Goal: Information Seeking & Learning: Learn about a topic

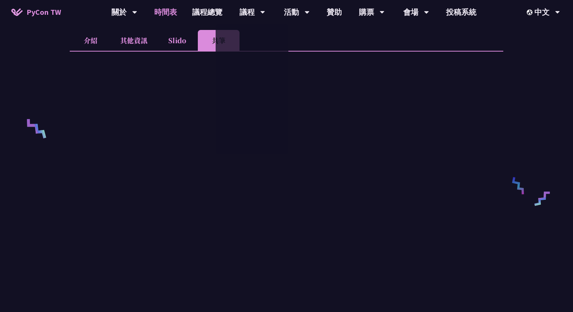
click at [161, 17] on link "時間表" at bounding box center [166, 12] width 38 height 24
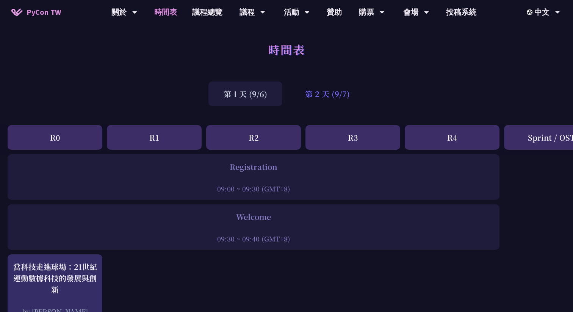
click at [293, 93] on div "第 2 天 (9/7)" at bounding box center [327, 93] width 75 height 25
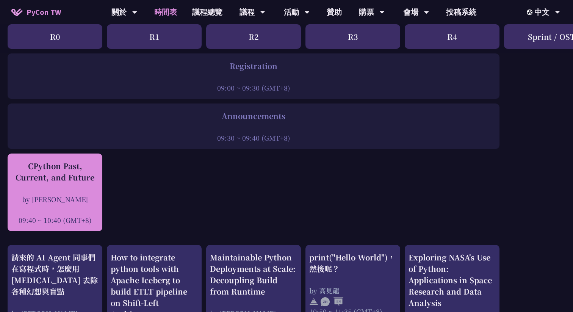
click at [54, 185] on div "CPython Past, Current, and Future by [PERSON_NAME] 09:40 ~ 10:40 (GMT+8)" at bounding box center [54, 192] width 87 height 64
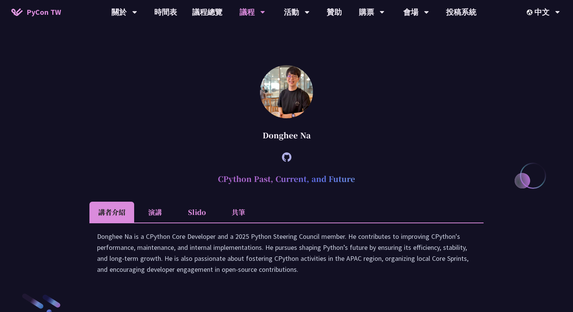
scroll to position [935, 0]
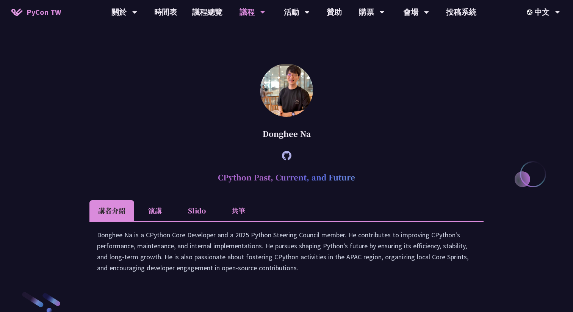
copy h2 "CPython Past, Current, and Future"
drag, startPoint x: 210, startPoint y: 245, endPoint x: 384, endPoint y: 248, distance: 174.4
click at [384, 189] on h2 "CPython Past, Current, and Future" at bounding box center [286, 177] width 394 height 23
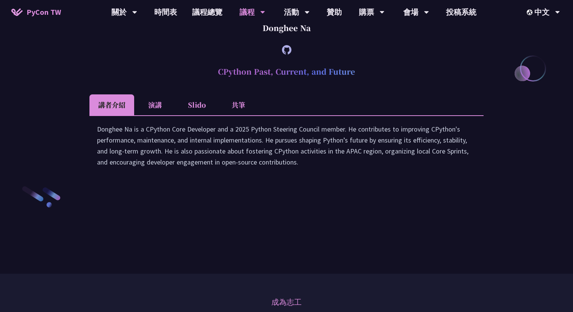
scroll to position [1031, 0]
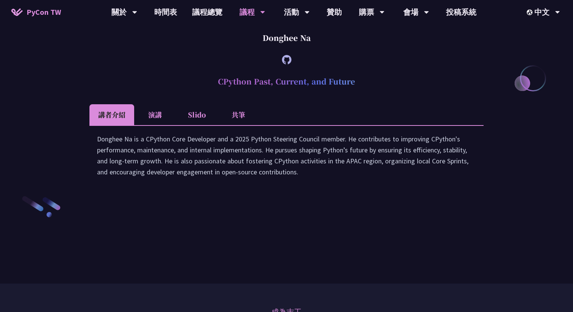
click at [231, 125] on li "共筆" at bounding box center [239, 114] width 42 height 21
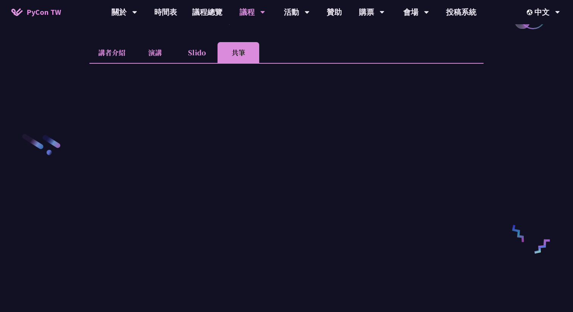
scroll to position [1092, 0]
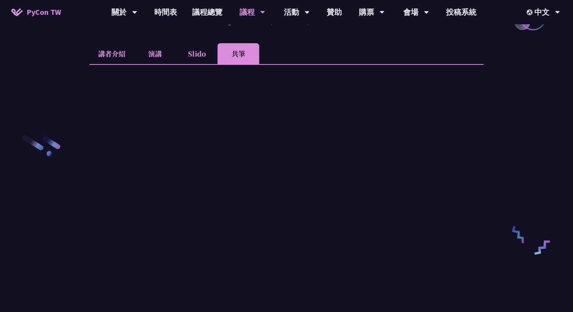
click at [186, 64] on li "Slido" at bounding box center [197, 53] width 42 height 21
click at [135, 64] on li "演講" at bounding box center [155, 53] width 42 height 21
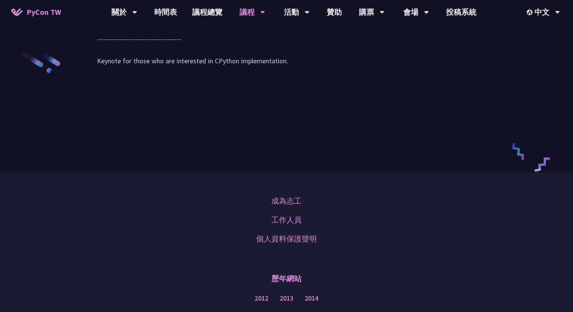
scroll to position [1176, 0]
click at [164, 17] on link "時間表" at bounding box center [166, 12] width 38 height 24
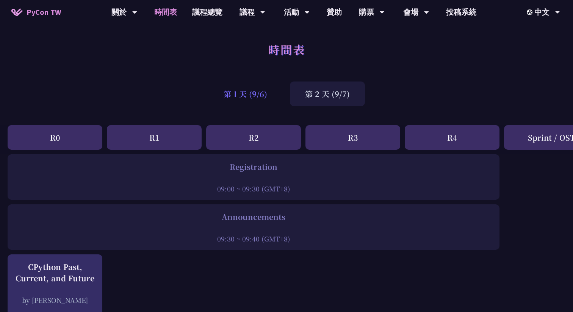
click at [240, 92] on div "第 1 天 (9/6)" at bounding box center [245, 93] width 74 height 25
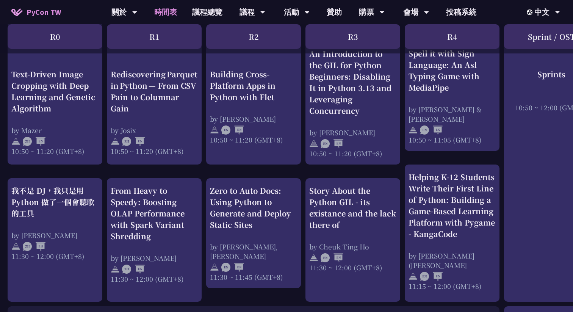
scroll to position [328, 0]
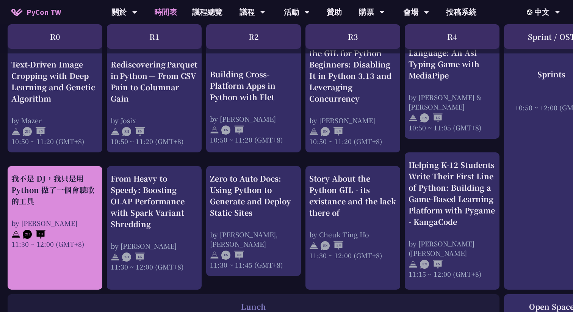
click at [67, 186] on div "我不是 DJ，我只是用 Python 做了一個會聽歌的工具" at bounding box center [54, 190] width 87 height 34
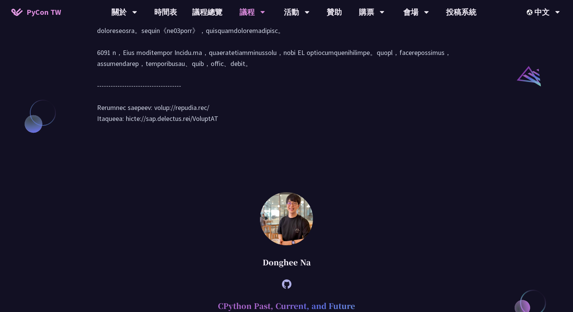
scroll to position [813, 0]
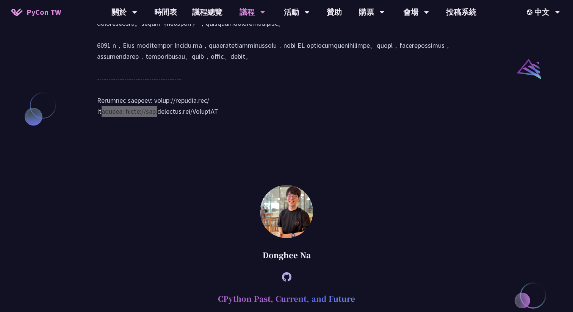
drag, startPoint x: 150, startPoint y: 166, endPoint x: 232, endPoint y: 166, distance: 81.9
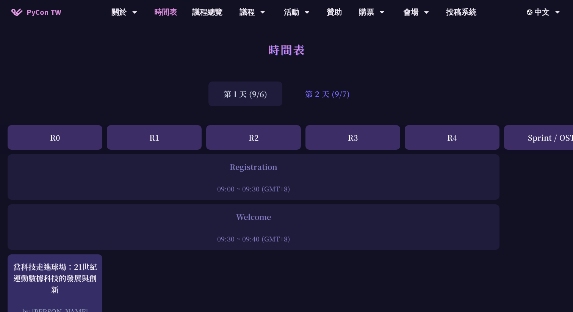
click at [312, 97] on div "第 2 天 (9/7)" at bounding box center [327, 93] width 75 height 25
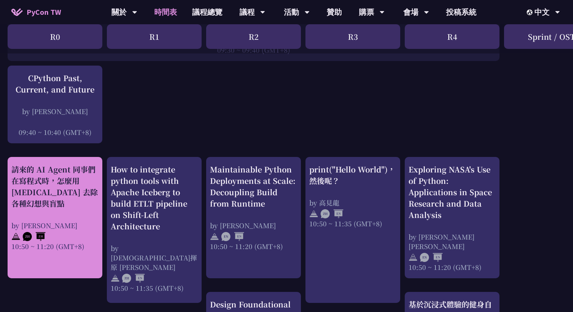
scroll to position [168, 0]
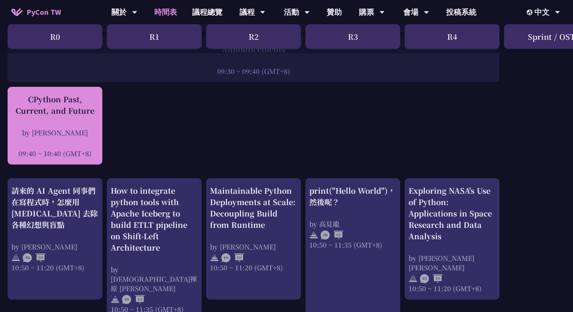
click at [75, 139] on div at bounding box center [54, 142] width 87 height 11
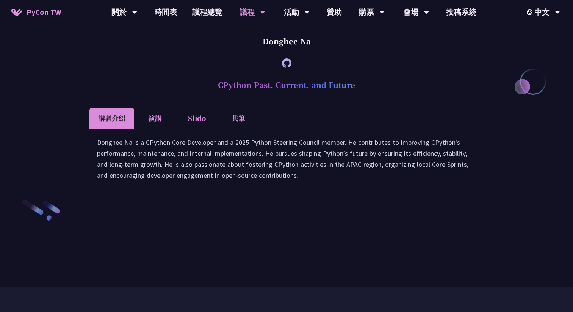
scroll to position [1028, 0]
drag, startPoint x: 209, startPoint y: 149, endPoint x: 411, endPoint y: 148, distance: 201.6
click at [411, 96] on h2 "CPython Past, Current, and Future" at bounding box center [286, 84] width 394 height 23
click at [137, 73] on div at bounding box center [286, 62] width 394 height 21
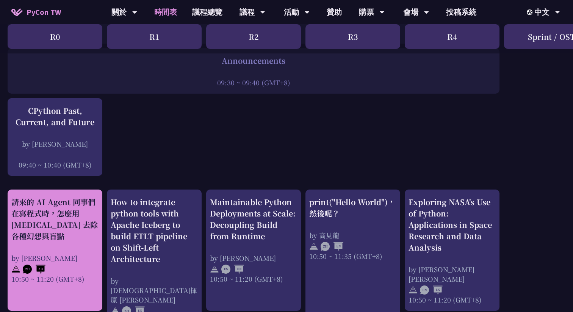
scroll to position [150, 0]
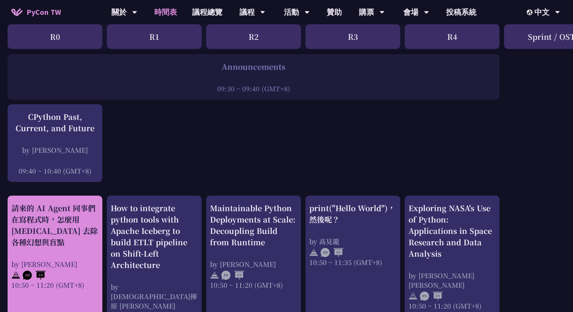
click at [49, 243] on div "請來的 AI Agent 同事們在寫程式時，怎麼用 [MEDICAL_DATA] 去除各種幻想與盲點" at bounding box center [54, 224] width 87 height 45
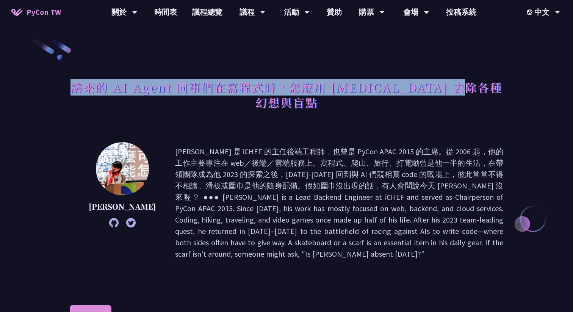
copy h1 "請來的 AI Agent 同事們在寫程式時，怎麼用 [MEDICAL_DATA] 去除各種幻想與盲點"
drag, startPoint x: 77, startPoint y: 86, endPoint x: 525, endPoint y: 92, distance: 447.6
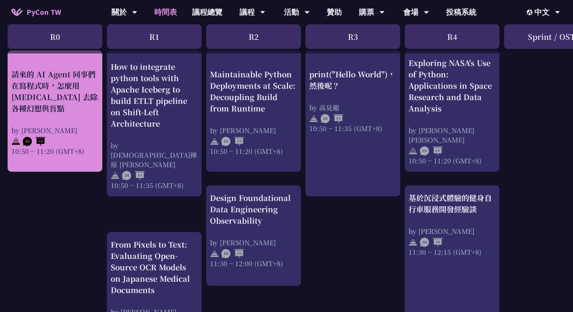
scroll to position [284, 0]
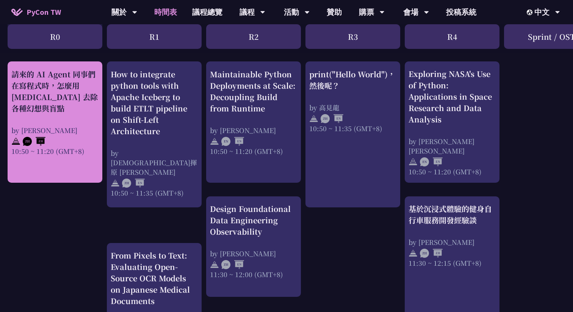
click at [80, 137] on div at bounding box center [54, 140] width 87 height 11
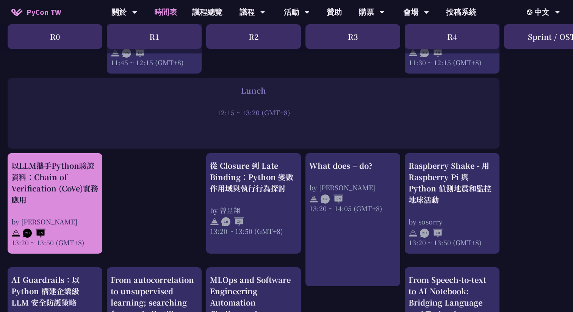
scroll to position [568, 0]
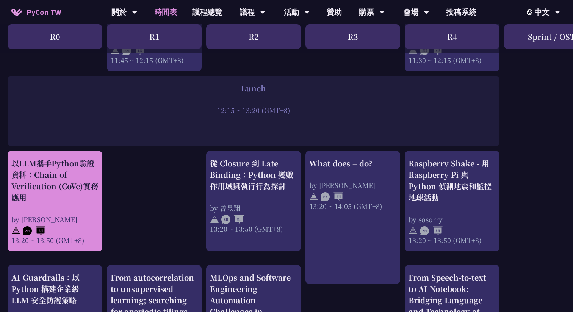
click at [80, 174] on div "以LLM攜手Python驗證資料：Chain of Verification (CoVe)實務應用" at bounding box center [54, 180] width 87 height 45
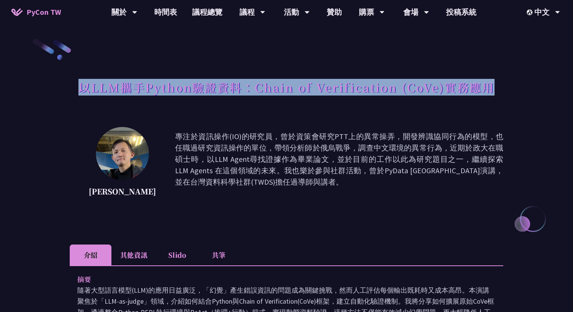
copy h1 "以LLM攜手Python驗證資料：Chain of Verification (CoVe)實務應用"
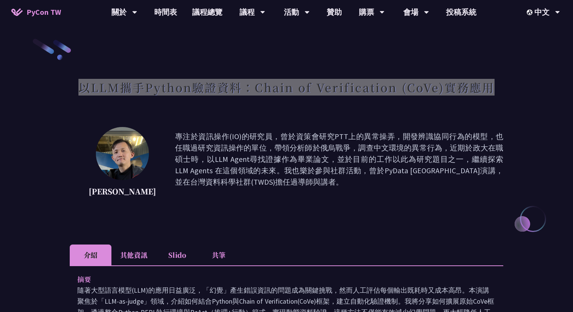
drag, startPoint x: 77, startPoint y: 88, endPoint x: 492, endPoint y: 92, distance: 414.7
click at [492, 92] on div "以LLM攜手Python驗證資料：Chain of Verification (CoVe)實務應用" at bounding box center [287, 96] width 434 height 40
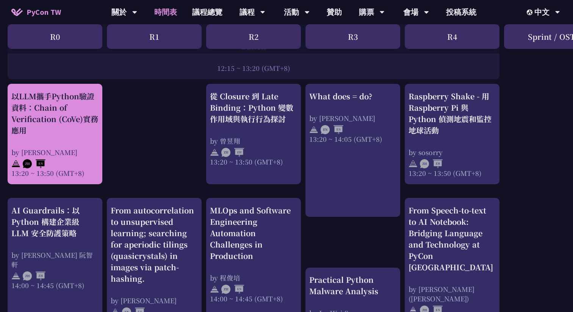
scroll to position [682, 0]
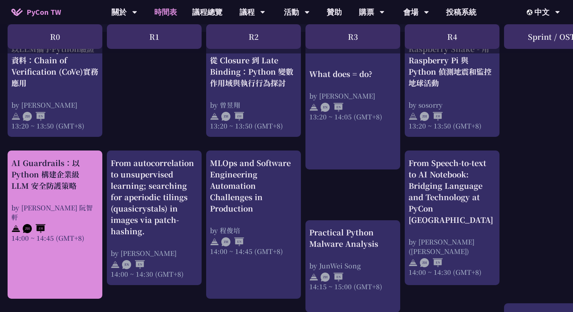
click at [63, 205] on div "by [PERSON_NAME] 阮智軒" at bounding box center [54, 212] width 87 height 19
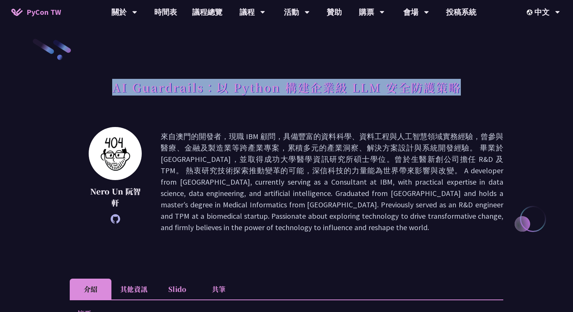
drag, startPoint x: 109, startPoint y: 92, endPoint x: 487, endPoint y: 86, distance: 377.9
click at [487, 86] on div "AI Guardrails：以 Python 構建企業級 LLM 安全防護策略" at bounding box center [287, 96] width 434 height 40
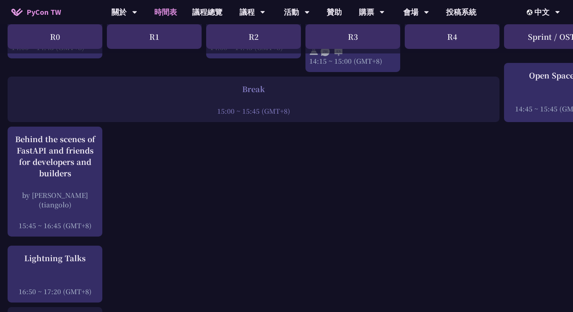
scroll to position [945, 0]
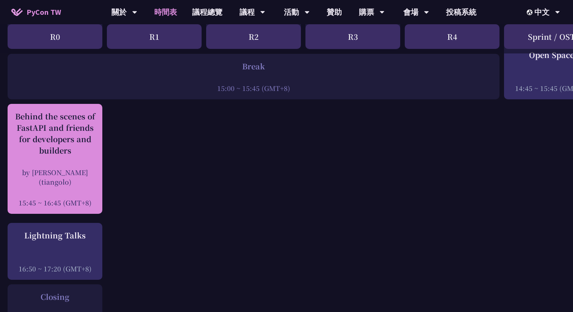
click at [76, 159] on div "Behind the scenes of FastAPI and friends for developers and builders by [PERSON…" at bounding box center [54, 159] width 87 height 97
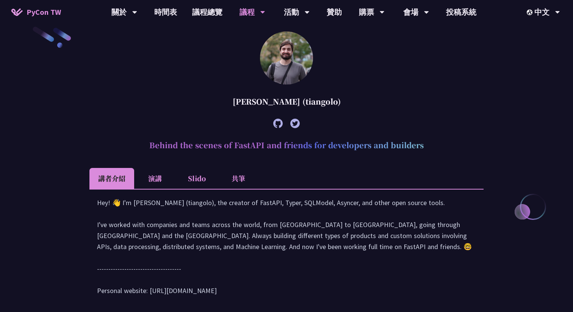
scroll to position [219, 0]
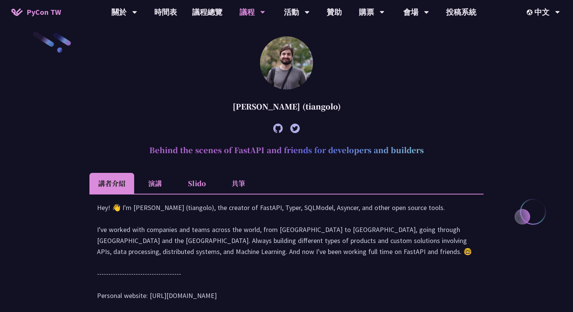
drag, startPoint x: 134, startPoint y: 150, endPoint x: 471, endPoint y: 151, distance: 336.6
click at [471, 151] on h2 "Behind the scenes of FastAPI and friends for developers and builders" at bounding box center [286, 150] width 394 height 23
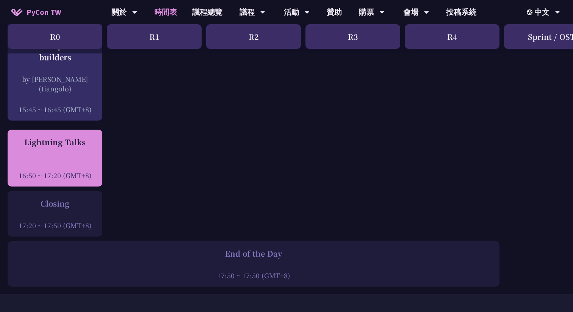
scroll to position [1071, 0]
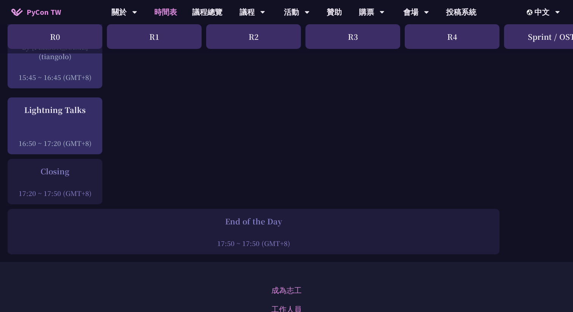
click at [62, 183] on div at bounding box center [54, 182] width 87 height 11
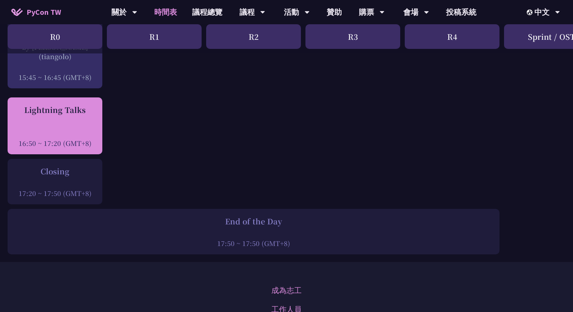
click at [65, 136] on div at bounding box center [54, 132] width 87 height 11
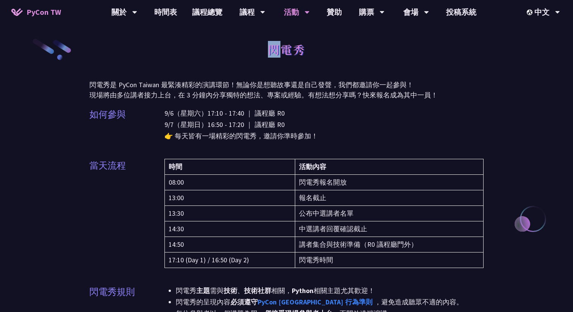
drag, startPoint x: 228, startPoint y: 50, endPoint x: 279, endPoint y: 50, distance: 51.2
click at [279, 50] on div "閃電秀" at bounding box center [286, 58] width 394 height 40
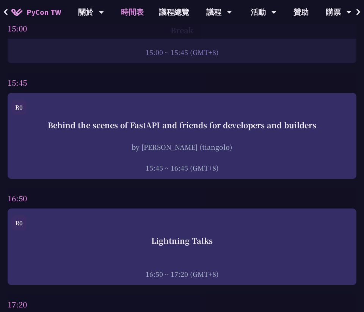
scroll to position [2737, 0]
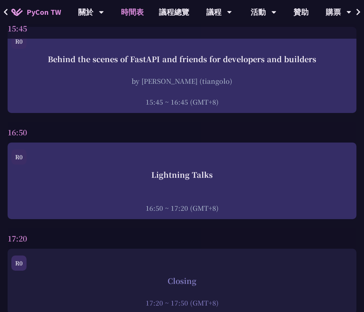
click at [199, 129] on div "16:50" at bounding box center [182, 132] width 349 height 20
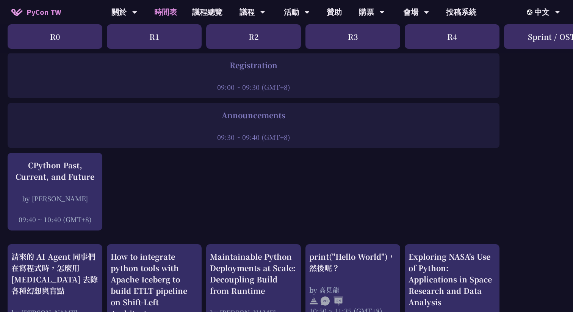
scroll to position [168, 0]
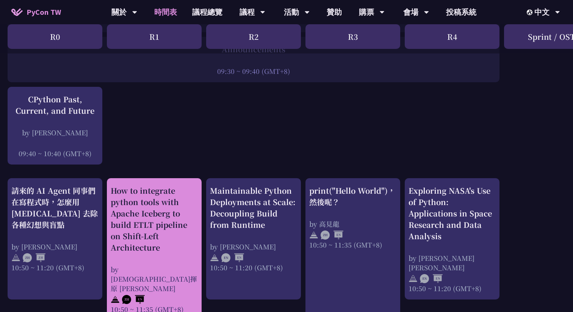
click at [159, 190] on div "How to integrate python tools with Apache Iceberg to build ETLT pipeline on Shi…" at bounding box center [154, 219] width 87 height 68
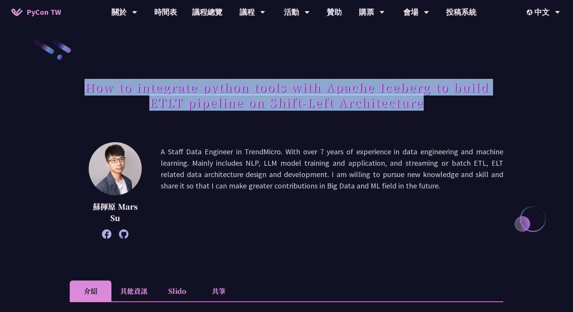
drag, startPoint x: 83, startPoint y: 89, endPoint x: 422, endPoint y: 104, distance: 339.5
click at [422, 104] on h1 "How to integrate python tools with Apache Iceberg to build ETLT pipeline on Shi…" at bounding box center [287, 95] width 434 height 38
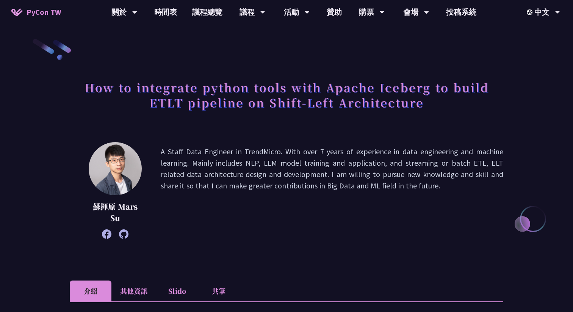
click at [323, 180] on p "A Staff Data Engineer in TrendMicro. With over 7 years of experience in data en…" at bounding box center [332, 190] width 343 height 89
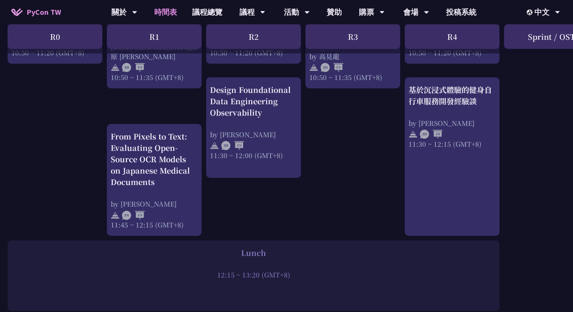
scroll to position [433, 0]
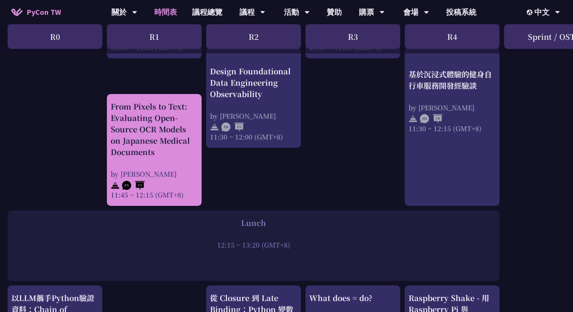
click at [167, 147] on div "From Pixels to Text: Evaluating Open-Source OCR Models on Japanese Medical Docu…" at bounding box center [154, 129] width 87 height 57
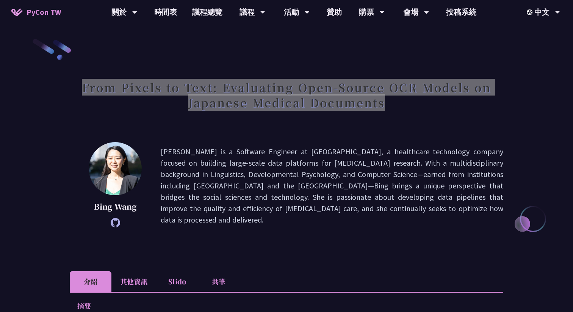
drag, startPoint x: 75, startPoint y: 84, endPoint x: 448, endPoint y: 101, distance: 373.0
click at [448, 101] on h1 "From Pixels to Text: Evaluating Open-Source OCR Models on Japanese Medical Docu…" at bounding box center [287, 95] width 434 height 38
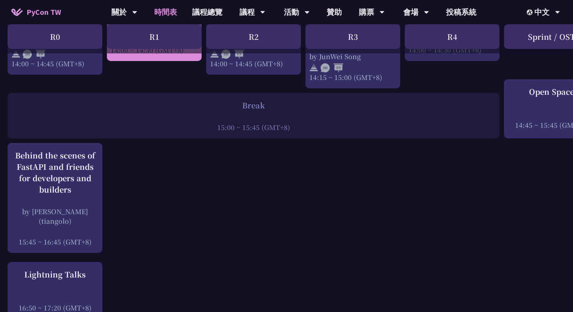
scroll to position [752, 0]
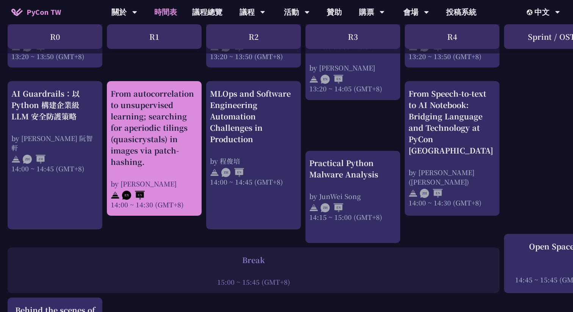
click at [164, 160] on div "From autocorrelation to unsupervised learning; searching for aperiodic tilings …" at bounding box center [154, 128] width 87 height 80
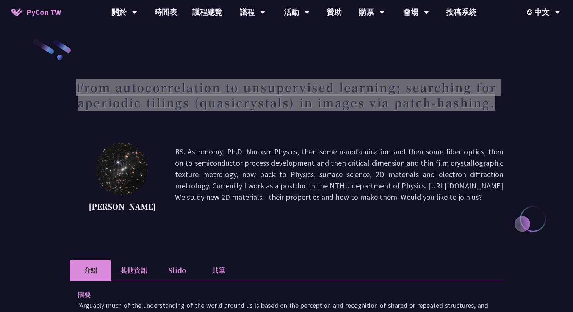
drag, startPoint x: 69, startPoint y: 80, endPoint x: 540, endPoint y: 102, distance: 471.6
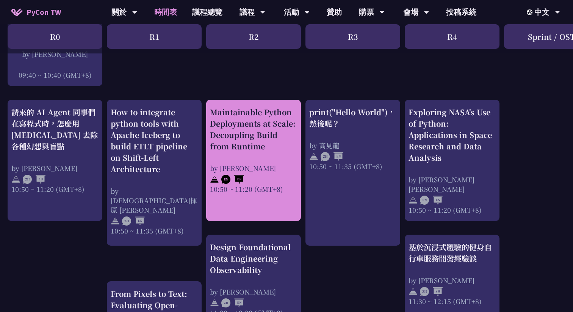
scroll to position [160, 0]
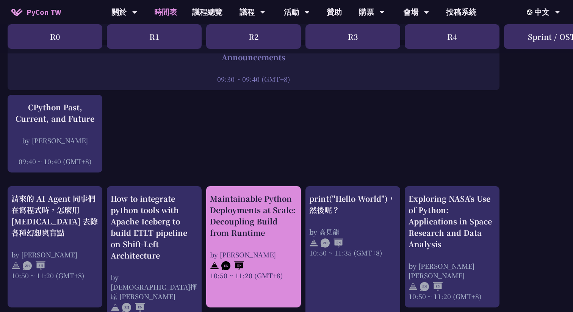
click at [261, 199] on div "Maintainable Python Deployments at Scale: Decoupling Build from Runtime" at bounding box center [253, 215] width 87 height 45
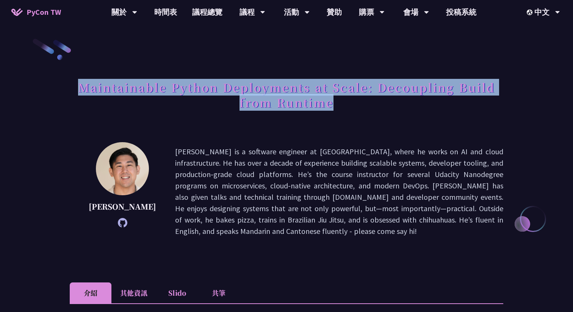
drag, startPoint x: 78, startPoint y: 81, endPoint x: 365, endPoint y: 104, distance: 288.6
click at [365, 104] on h1 "Maintainable Python Deployments at Scale: Decoupling Build from Runtime" at bounding box center [287, 95] width 434 height 38
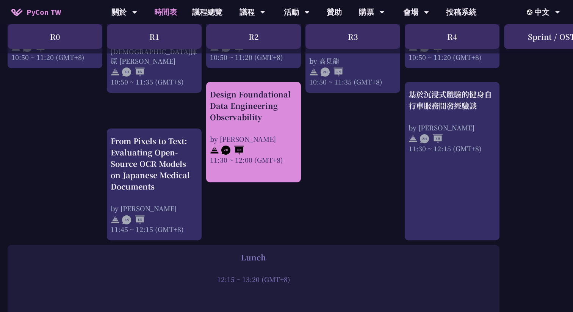
scroll to position [399, 0]
click at [265, 139] on div "by [PERSON_NAME]" at bounding box center [253, 138] width 87 height 9
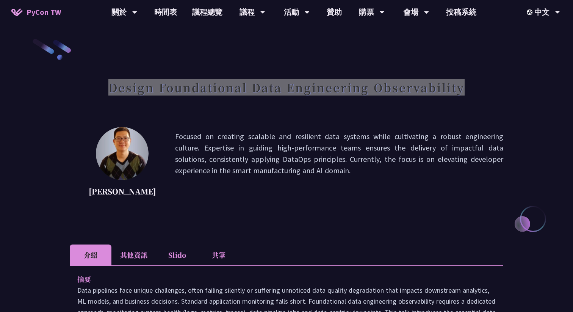
drag, startPoint x: 103, startPoint y: 92, endPoint x: 475, endPoint y: 89, distance: 372.2
click at [475, 89] on div "Design Foundational Data Engineering Observability" at bounding box center [287, 96] width 434 height 40
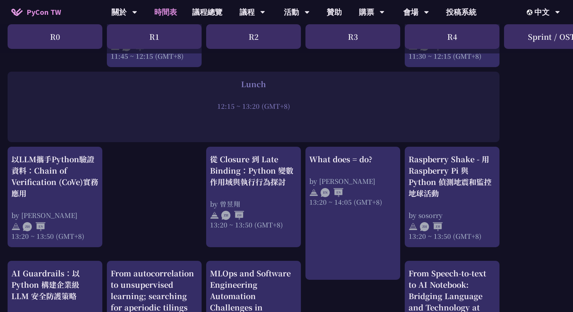
scroll to position [562, 0]
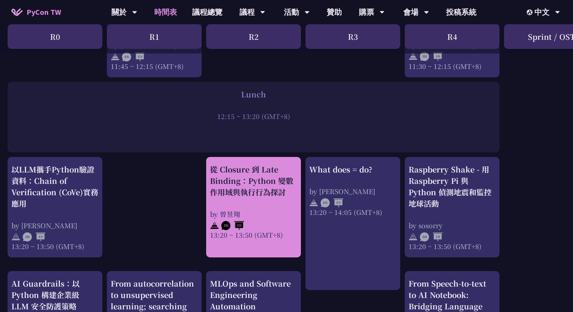
click at [257, 200] on div "從 Closure 到 Late Binding：Python 變數作用域與執行行為探討 by 曾昱翔 13:20 ~ 13:50 (GMT+8)" at bounding box center [253, 202] width 87 height 76
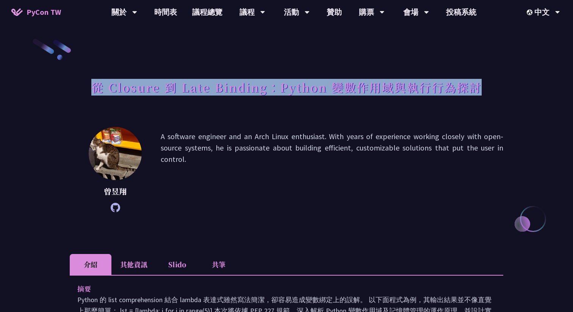
copy h1 "從 Closure 到 Late Binding：Python 變數作用域與執行行為探討"
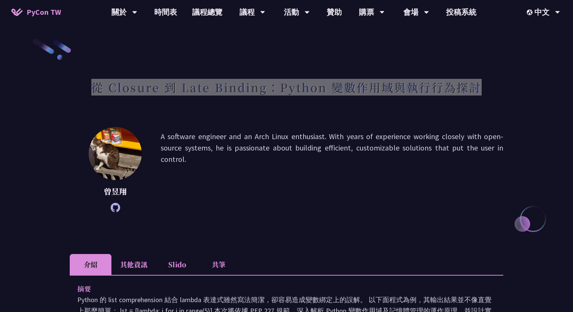
drag, startPoint x: 84, startPoint y: 81, endPoint x: 500, endPoint y: 80, distance: 415.8
click at [500, 80] on div "從 Closure 到 Late Binding：Python 變數作用域與執行行為探討" at bounding box center [287, 96] width 434 height 40
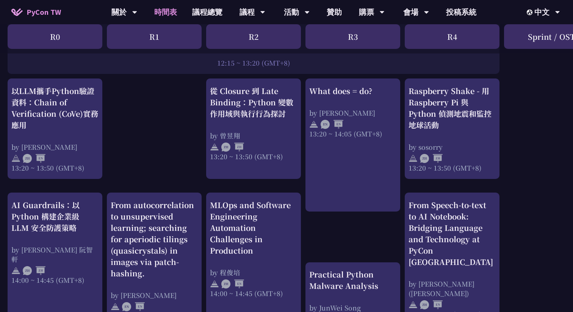
scroll to position [692, 0]
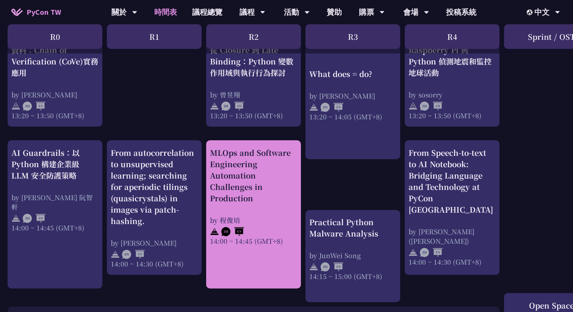
click at [264, 169] on div "MLOps and Software Engineering Automation Challenges in Production" at bounding box center [253, 175] width 87 height 57
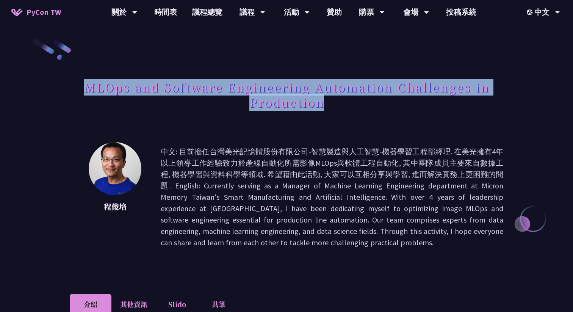
copy h1 "MLOps and Software Engineering Automation Challenges in Production"
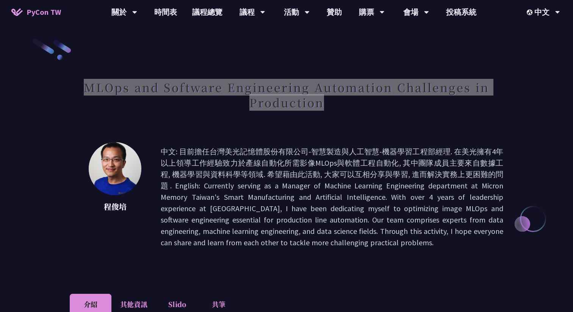
drag, startPoint x: 71, startPoint y: 85, endPoint x: 362, endPoint y: 97, distance: 290.6
click at [362, 97] on h1 "MLOps and Software Engineering Automation Challenges in Production" at bounding box center [287, 95] width 434 height 38
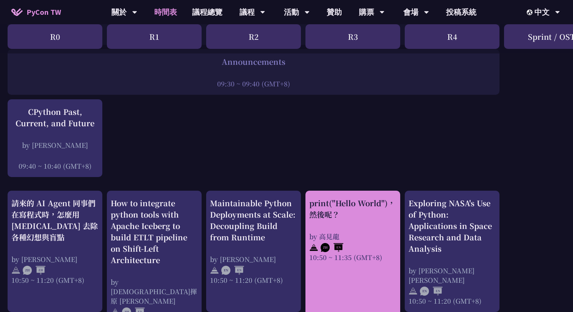
scroll to position [154, 0]
click at [343, 198] on div "print("Hello World")，然後呢？" at bounding box center [352, 209] width 87 height 23
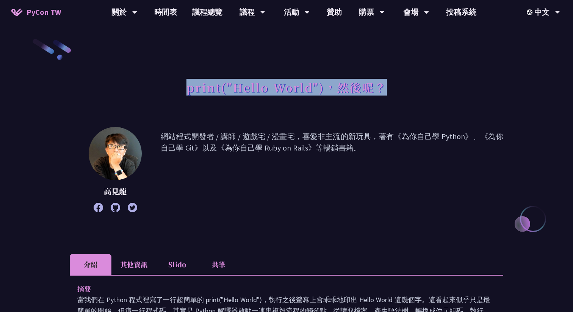
copy h1 "print("Hello World")，然後呢？"
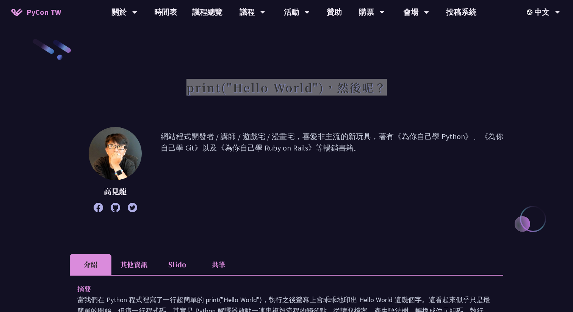
drag, startPoint x: 172, startPoint y: 91, endPoint x: 415, endPoint y: 96, distance: 243.0
click at [415, 96] on div "print("Hello World")，然後呢？" at bounding box center [287, 96] width 434 height 40
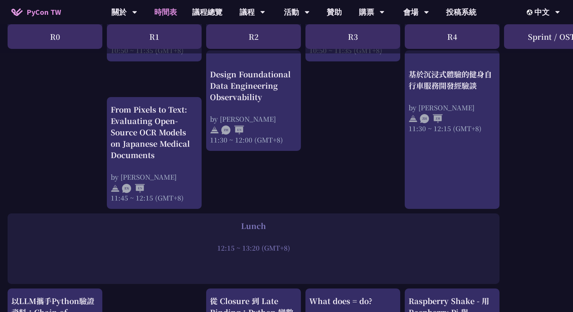
scroll to position [602, 0]
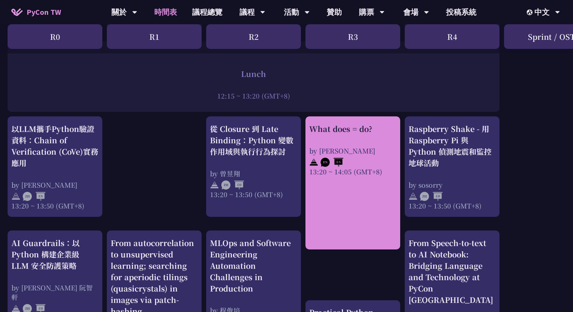
click at [347, 178] on link "What does = do? by [PERSON_NAME] 13:20 ~ 14:05 (GMT+8)" at bounding box center [352, 182] width 87 height 119
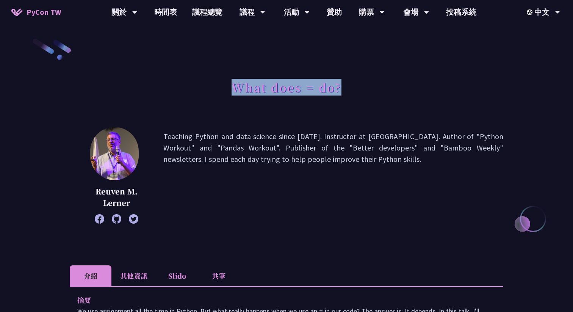
copy h1 "What does = do?"
drag, startPoint x: 224, startPoint y: 85, endPoint x: 375, endPoint y: 94, distance: 151.5
click at [375, 94] on div "What does = do?" at bounding box center [287, 96] width 434 height 40
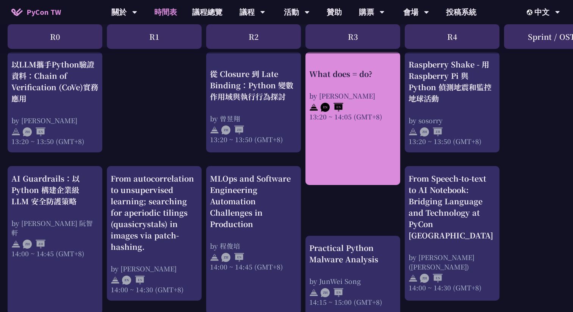
scroll to position [746, 0]
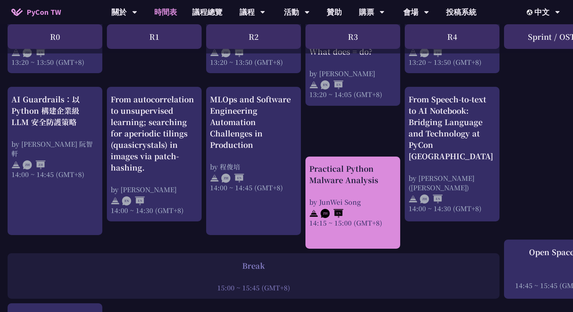
click at [353, 203] on div "by JunWei Song" at bounding box center [352, 201] width 87 height 9
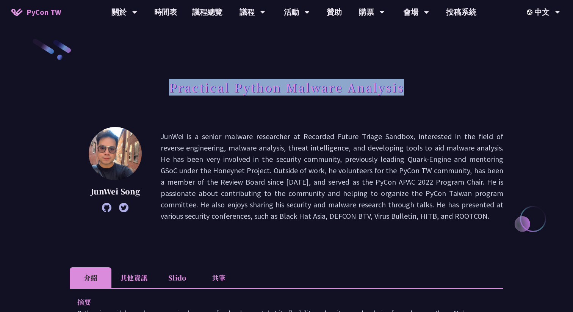
copy h1 "Practical Python Malware Analysis"
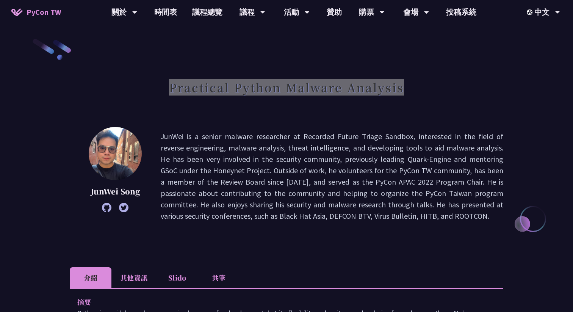
drag, startPoint x: 142, startPoint y: 86, endPoint x: 458, endPoint y: 85, distance: 316.1
click at [458, 85] on div "Practical Python Malware Analysis" at bounding box center [287, 96] width 434 height 40
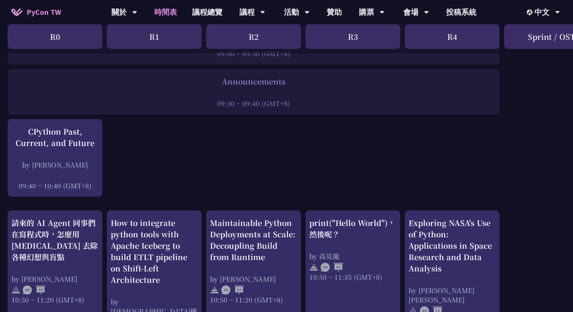
scroll to position [164, 0]
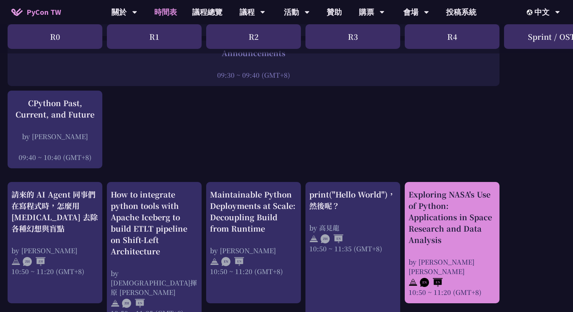
click at [441, 198] on div "Exploring NASA's Use of Python: Applications in Space Research and Data Analysis" at bounding box center [452, 217] width 87 height 57
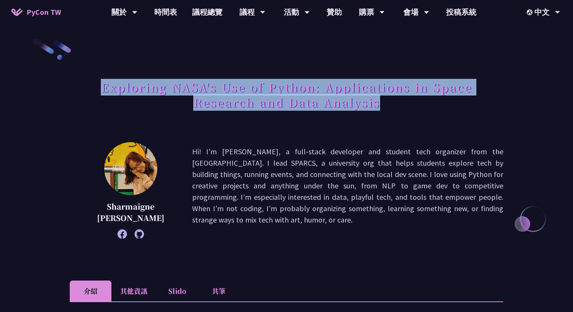
copy h1 "Exploring NASA's Use of Python: Applications in Space Research and Data Analysis"
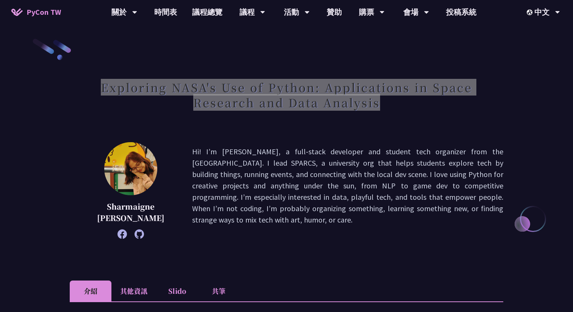
drag, startPoint x: 86, startPoint y: 87, endPoint x: 447, endPoint y: 112, distance: 361.7
click at [447, 112] on h1 "Exploring NASA's Use of Python: Applications in Space Research and Data Analysis" at bounding box center [287, 95] width 434 height 38
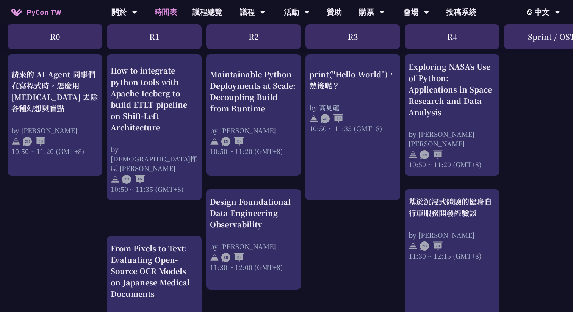
scroll to position [292, 0]
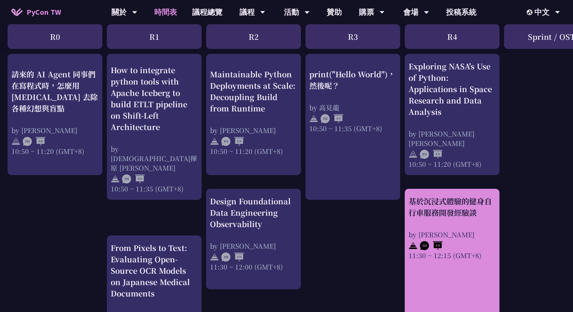
click at [449, 218] on div "基於沉浸式體驗的健身自行車服務開發經驗談 by [PERSON_NAME] 11:30 ~ 12:15 (GMT+8)" at bounding box center [452, 228] width 87 height 64
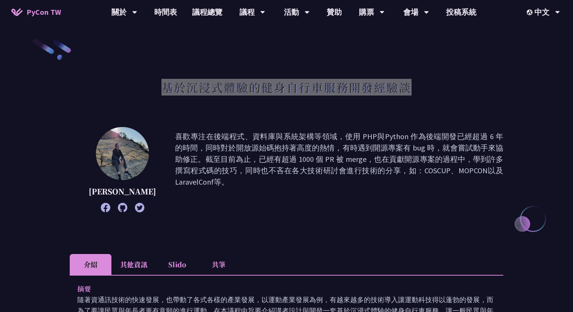
drag, startPoint x: 152, startPoint y: 85, endPoint x: 448, endPoint y: 99, distance: 295.6
click at [448, 99] on div "基於沉浸式體驗的健身自行車服務開發經驗談" at bounding box center [287, 96] width 434 height 40
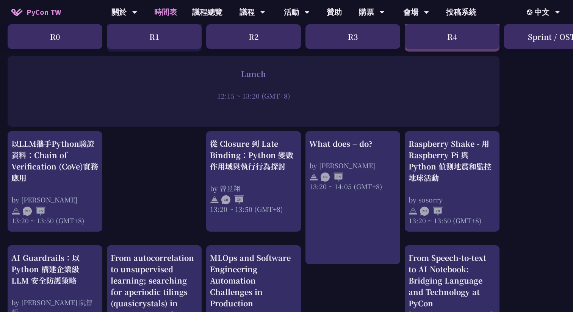
scroll to position [595, 0]
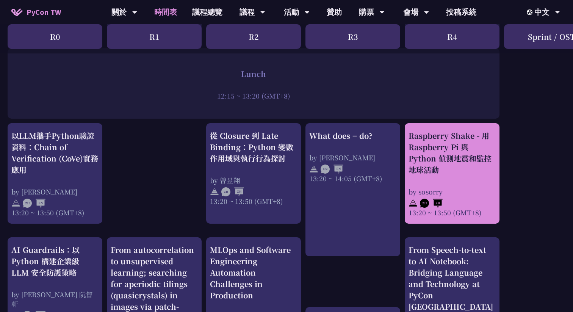
click at [453, 180] on div "Raspberry Shake - 用 Raspberry Pi 與 Python 偵測地震和監控地球活動 by sosorry 13:20 ~ 13:50 …" at bounding box center [452, 173] width 87 height 87
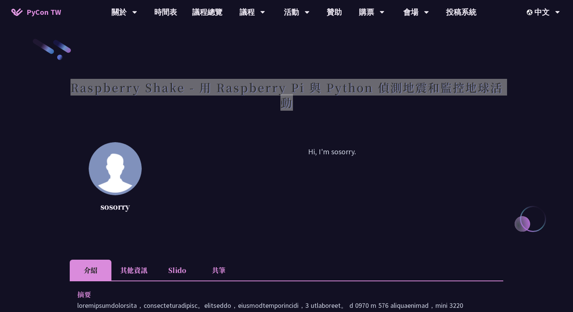
drag, startPoint x: 61, startPoint y: 86, endPoint x: 309, endPoint y: 101, distance: 249.0
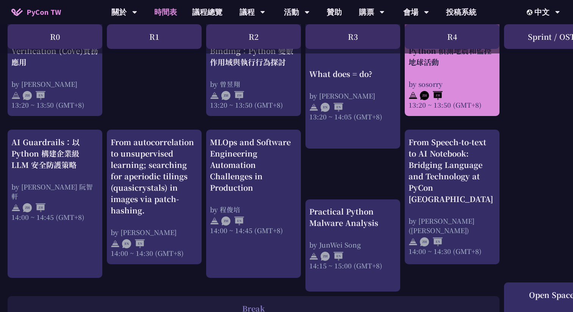
scroll to position [727, 0]
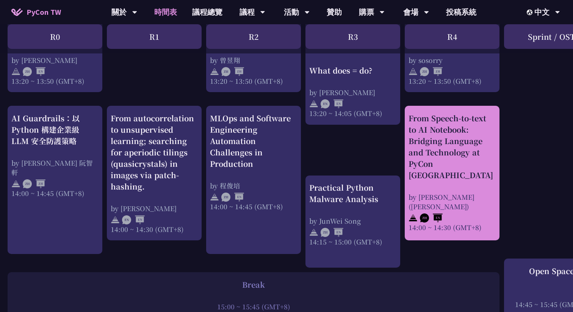
click at [461, 169] on div "From Speech-to-text to AI Notebook: Bridging Language and Technology at PyCon […" at bounding box center [452, 147] width 87 height 68
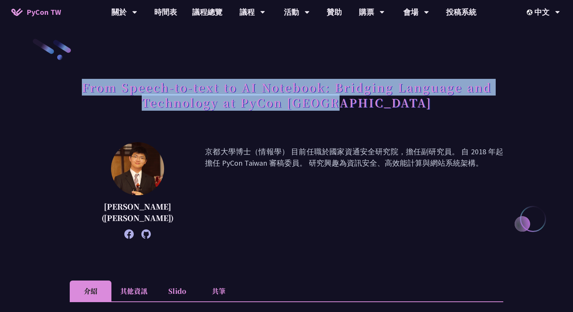
copy h1 "From Speech-to-text to AI Notebook: Bridging Language and Technology at PyCon […"
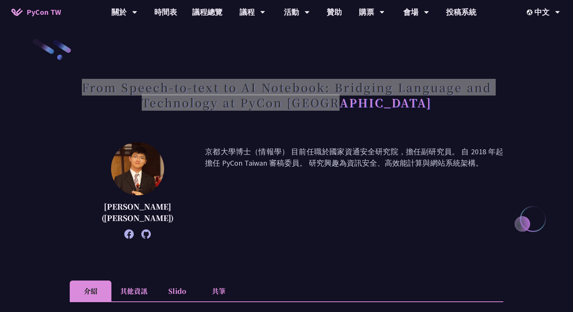
drag, startPoint x: 64, startPoint y: 83, endPoint x: 387, endPoint y: 99, distance: 323.3
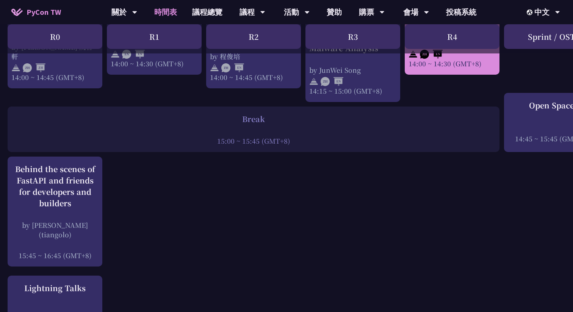
scroll to position [886, 0]
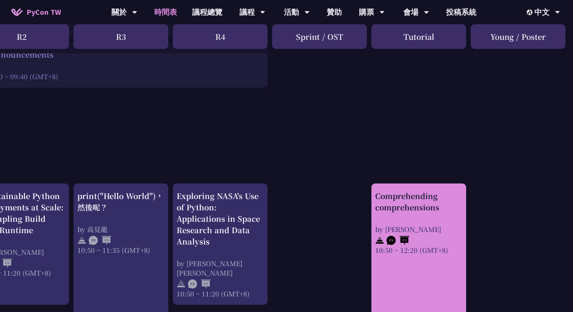
click at [430, 220] on div "Comprehending comprehensions by [PERSON_NAME] 10:50 ~ 12:20 (GMT+8)" at bounding box center [418, 222] width 87 height 64
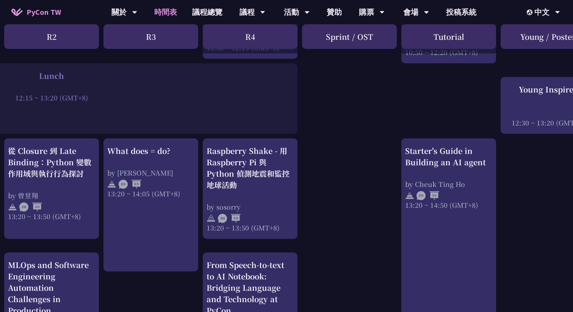
scroll to position [581, 202]
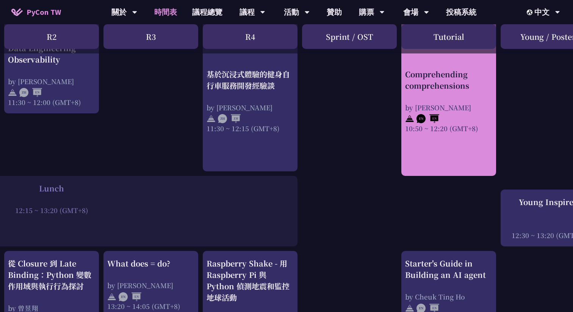
click at [448, 121] on div at bounding box center [448, 117] width 87 height 11
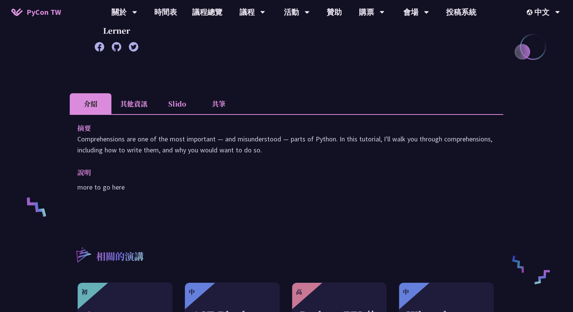
scroll to position [21, 0]
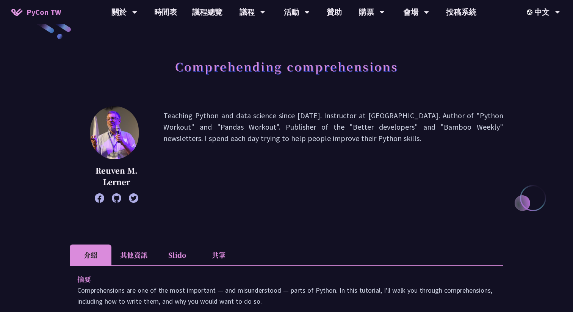
click at [228, 253] on li "共筆" at bounding box center [219, 254] width 42 height 21
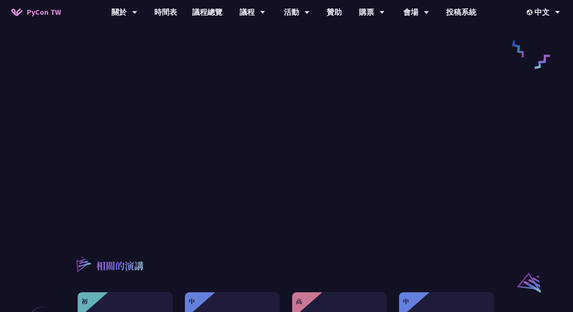
scroll to position [205, 0]
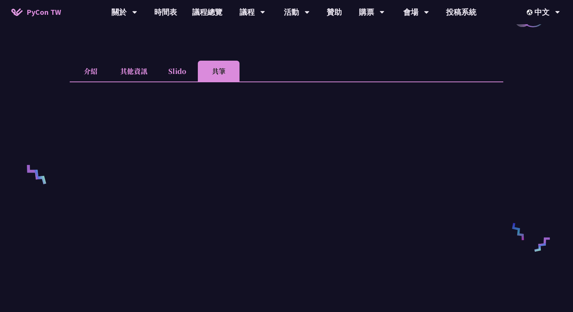
click at [175, 71] on li "Slido" at bounding box center [177, 71] width 42 height 21
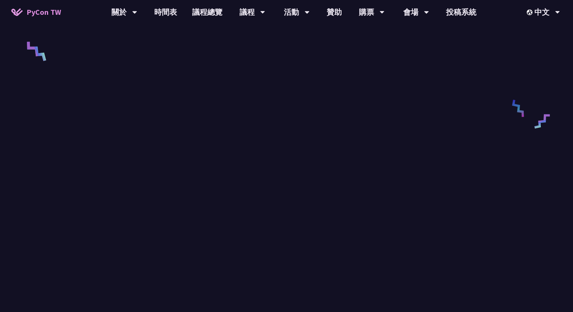
scroll to position [322, 0]
